Goal: Find specific page/section: Find specific page/section

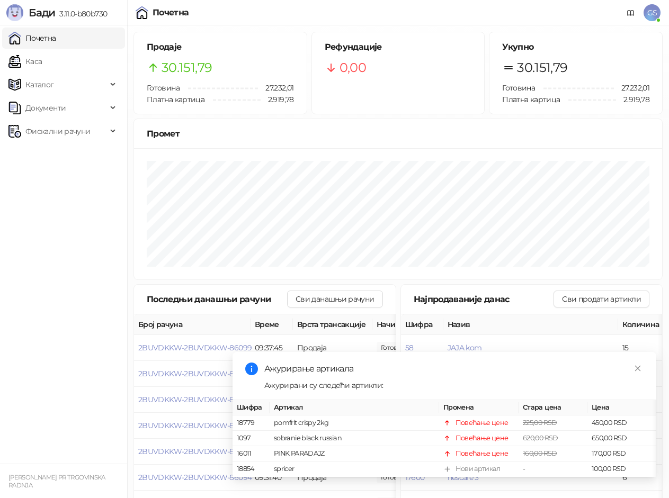
click at [56, 44] on link "Почетна" at bounding box center [32, 38] width 48 height 21
click at [42, 62] on link "Каса" at bounding box center [24, 61] width 33 height 21
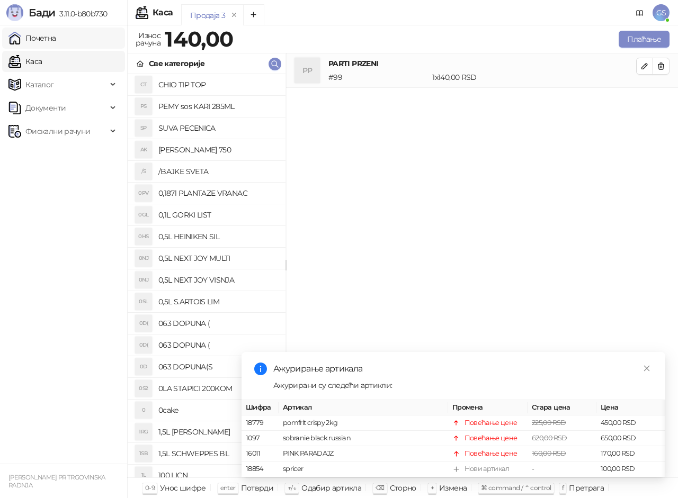
click at [56, 42] on link "Почетна" at bounding box center [32, 38] width 48 height 21
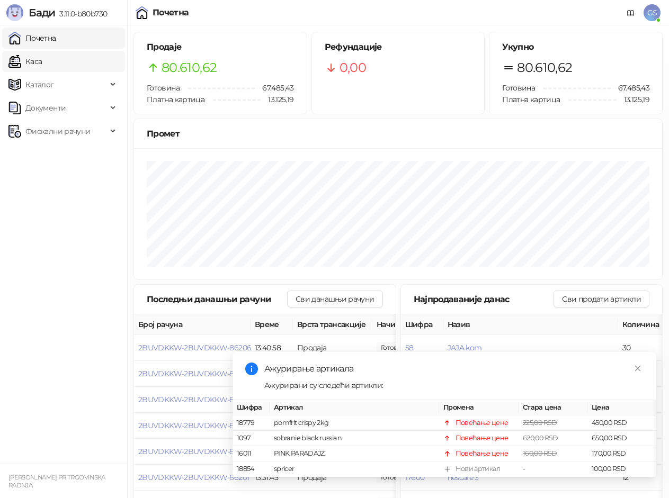
drag, startPoint x: 57, startPoint y: 38, endPoint x: 67, endPoint y: 69, distance: 32.2
click at [56, 39] on link "Почетна" at bounding box center [32, 38] width 48 height 21
click at [42, 65] on link "Каса" at bounding box center [24, 61] width 33 height 21
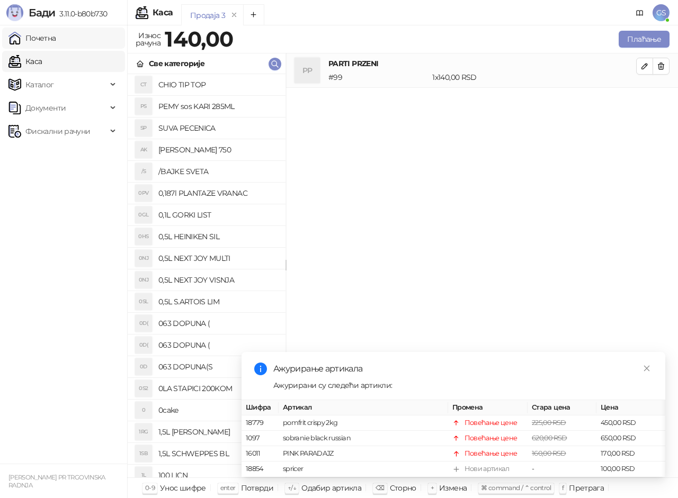
click at [56, 42] on link "Почетна" at bounding box center [32, 38] width 48 height 21
